Goal: Task Accomplishment & Management: Complete application form

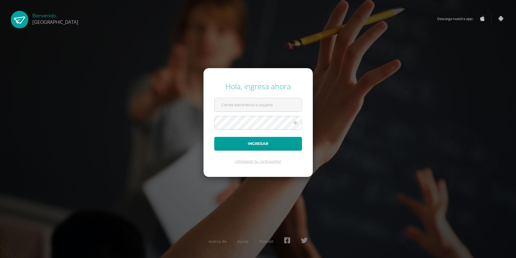
type input "2019156"
click at [380, 86] on div "Hola, ingresa ahora 2019156 Ingresar ¿Olvidaste tu contraseña? Acerca de Ayuda …" at bounding box center [258, 129] width 348 height 104
click at [263, 141] on button "Ingresar" at bounding box center [258, 144] width 88 height 14
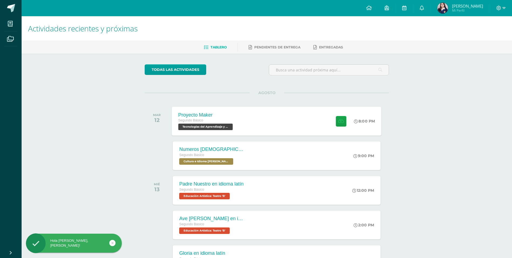
click at [284, 120] on div "Proyecto Maker Segundo Básico Tecnologías del Aprendizaje y la Comunicación 'B'…" at bounding box center [277, 120] width 210 height 29
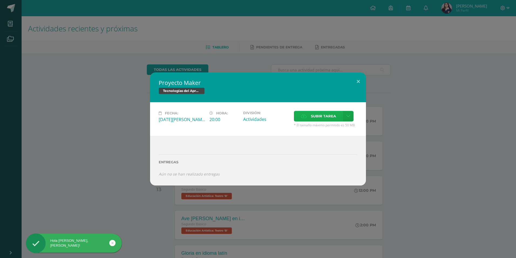
click at [311, 119] on label "Subir tarea" at bounding box center [318, 116] width 49 height 11
click at [0, 0] on input "Subir tarea" at bounding box center [0, 0] width 0 height 0
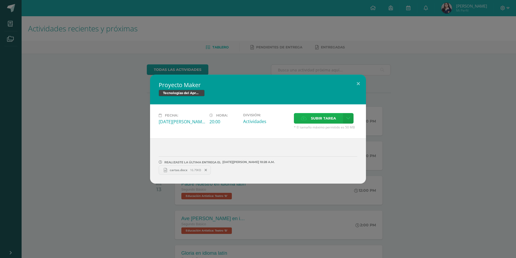
click at [323, 117] on span "Subir tarea" at bounding box center [323, 118] width 25 height 10
click at [0, 0] on input "Subir tarea" at bounding box center [0, 0] width 0 height 0
click at [360, 80] on button at bounding box center [358, 84] width 15 height 18
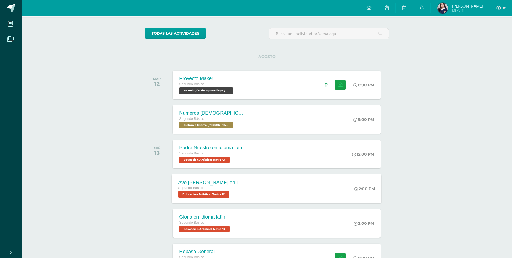
scroll to position [27, 0]
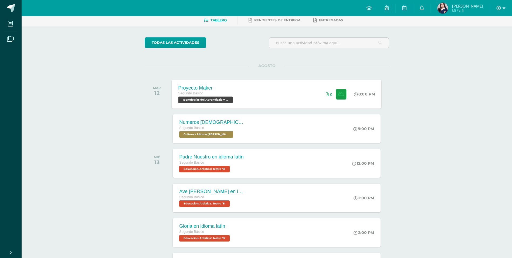
click at [223, 96] on span "Tecnologías del Aprendizaje y la Comunicación 'B'" at bounding box center [205, 99] width 55 height 6
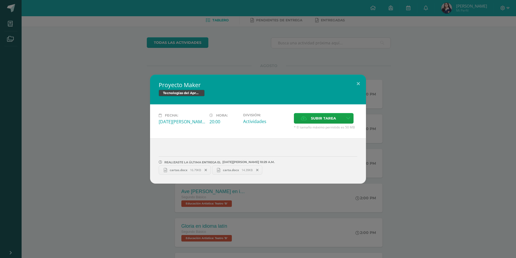
click at [185, 169] on span "cartas.docx" at bounding box center [178, 170] width 23 height 4
click at [227, 171] on span "carta.docx" at bounding box center [230, 170] width 21 height 4
click at [358, 87] on button at bounding box center [358, 84] width 15 height 18
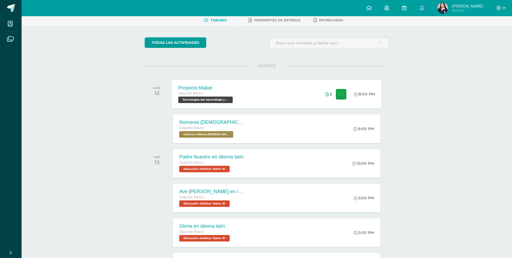
click at [244, 88] on div "Proyecto Maker Segundo Básico Tecnologías del Aprendizaje y la Comunicación 'B'…" at bounding box center [277, 93] width 210 height 29
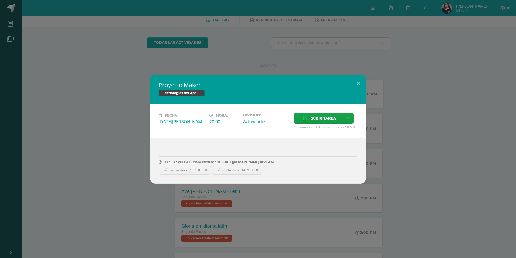
click at [318, 111] on div "Fecha: [DATE][PERSON_NAME] Hora: 20:00 División: Actividades Subir tarea" at bounding box center [258, 121] width 216 height 34
click at [316, 118] on span "Subir tarea" at bounding box center [323, 118] width 25 height 10
click at [0, 0] on input "Subir tarea" at bounding box center [0, 0] width 0 height 0
click at [358, 81] on button at bounding box center [358, 84] width 15 height 18
